Goal: Transaction & Acquisition: Purchase product/service

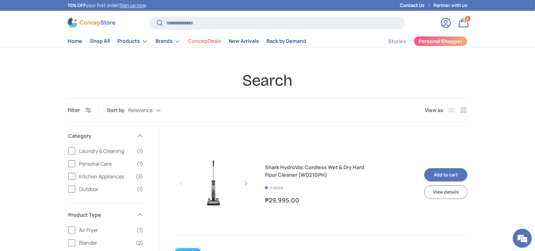
click at [347, 179] on link "Shark HydroVac Cordless Wet & Dry Hard Floor Cleaner (WD210PH)" at bounding box center [321, 170] width 112 height 15
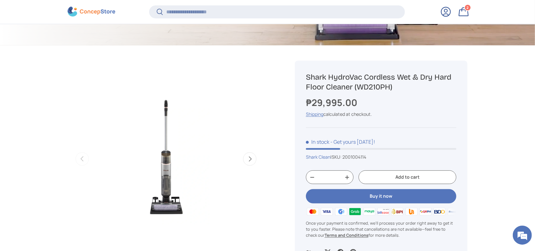
copy h1 "hark HydroVac Cordless Wet & Dry Hard Floor Cleaner (WD210PH)"
copy h1 "Shark HydroVac Cordless Wet & Dry Hard Floor Cleaner (WD210PH)"
drag, startPoint x: 399, startPoint y: 88, endPoint x: 297, endPoint y: 187, distance: 142.3
click at [305, 74] on div "Shark HydroVac Cordless Wet & Dry Hard Floor Cleaner (WD210PH) ₱29,995.00 Unit …" at bounding box center [381, 164] width 173 height 207
copy strong "₱29,995.00"
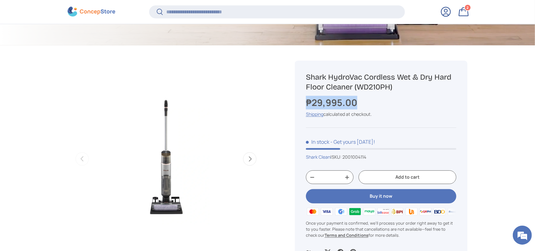
drag, startPoint x: 333, startPoint y: 101, endPoint x: 301, endPoint y: 100, distance: 31.4
click at [301, 100] on div "Shark HydroVac Cordless Wet & Dry Hard Floor Cleaner (WD210PH) ₱29,995.00 Unit …" at bounding box center [381, 164] width 173 height 207
copy h1 "Shark HydroVac Cordless Wet & Dry Hard Floor Cleaner (WD210PH)"
drag, startPoint x: 399, startPoint y: 84, endPoint x: 296, endPoint y: 170, distance: 134.2
click at [306, 73] on h1 "Shark HydroVac Cordless Wet & Dry Hard Floor Cleaner (WD210PH)" at bounding box center [381, 82] width 150 height 20
